Goal: Transaction & Acquisition: Purchase product/service

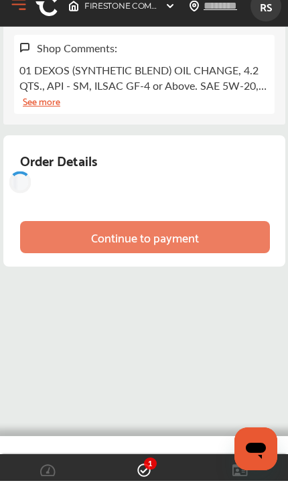
scroll to position [937, 0]
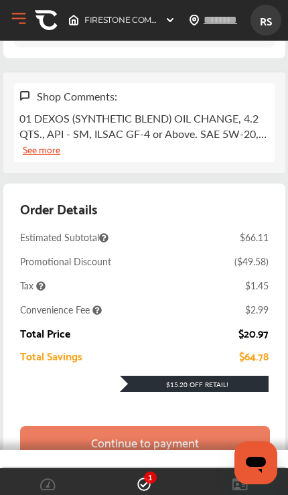
click at [167, 449] on div "Continue to payment" at bounding box center [145, 441] width 108 height 13
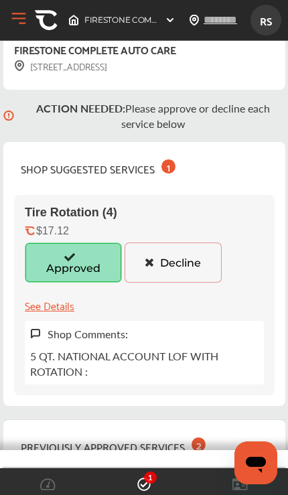
click at [64, 261] on icon at bounding box center [70, 256] width 13 height 9
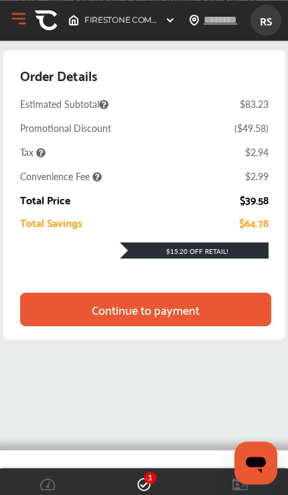
click at [175, 316] on div "Continue to payment" at bounding box center [146, 309] width 108 height 13
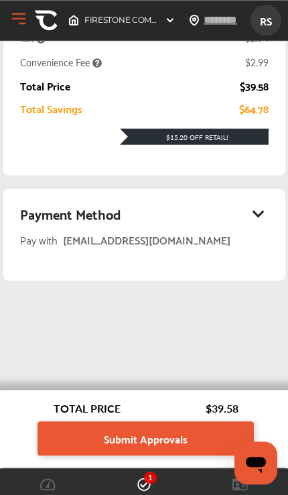
scroll to position [287, 0]
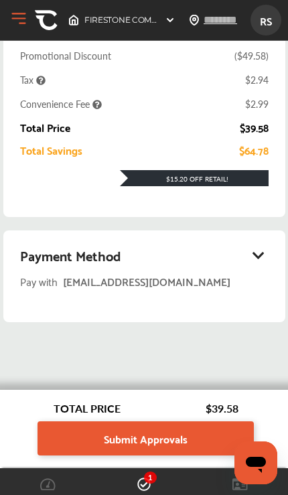
click at [173, 447] on span "Submit Approvals" at bounding box center [146, 438] width 84 height 18
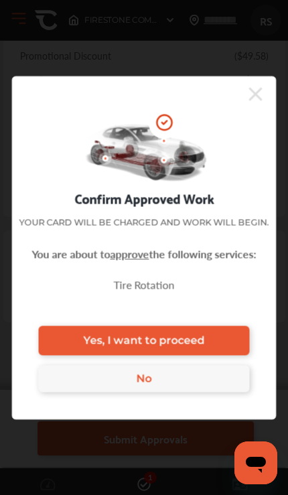
click at [211, 60] on div "Confirm Approved Work Your card will be charged and work will begin. You are ab…" at bounding box center [144, 247] width 288 height 495
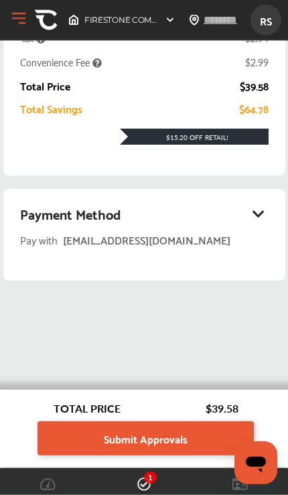
scroll to position [342, 0]
click at [172, 433] on span "Submit Approvals" at bounding box center [146, 438] width 84 height 18
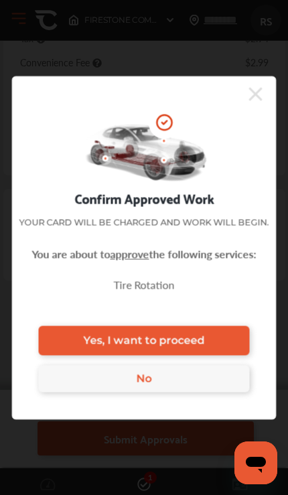
click at [181, 339] on span "Yes, I want to proceed" at bounding box center [143, 340] width 121 height 13
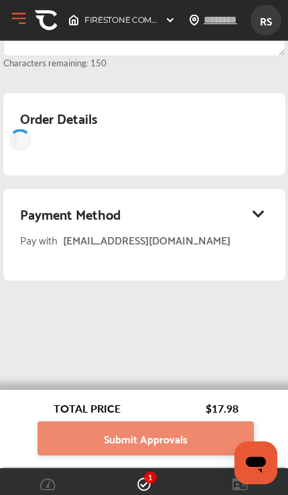
scroll to position [183, 0]
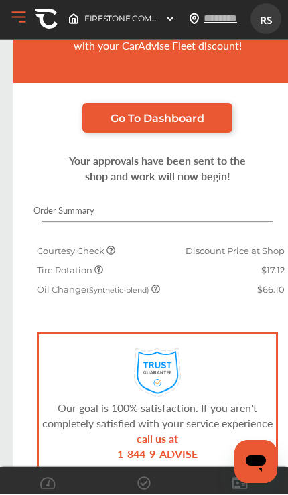
scroll to position [124, 0]
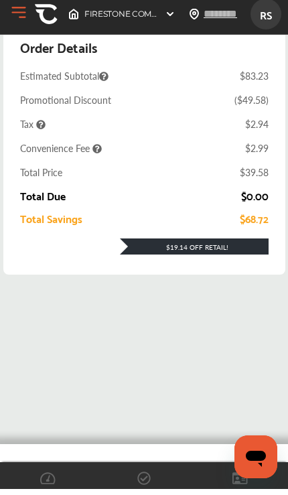
scroll to position [1045, 0]
